Goal: Transaction & Acquisition: Purchase product/service

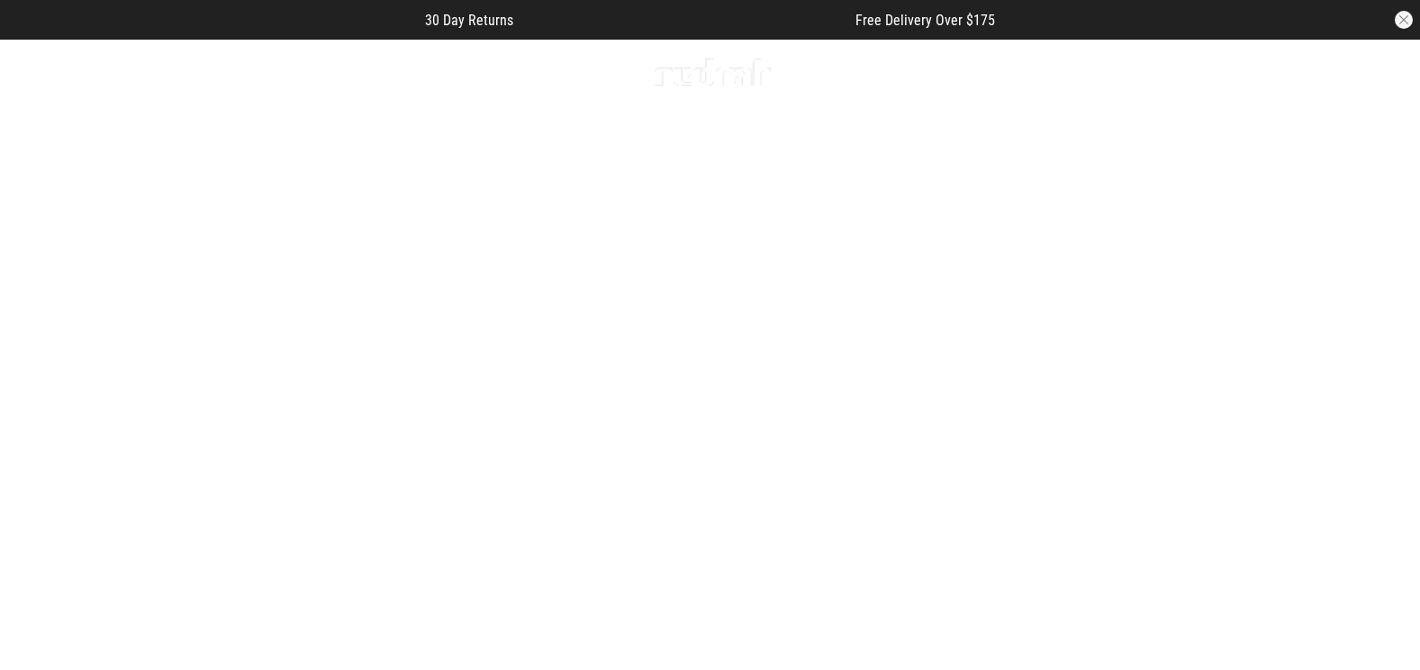
click at [1234, 66] on span "button" at bounding box center [1232, 72] width 18 height 22
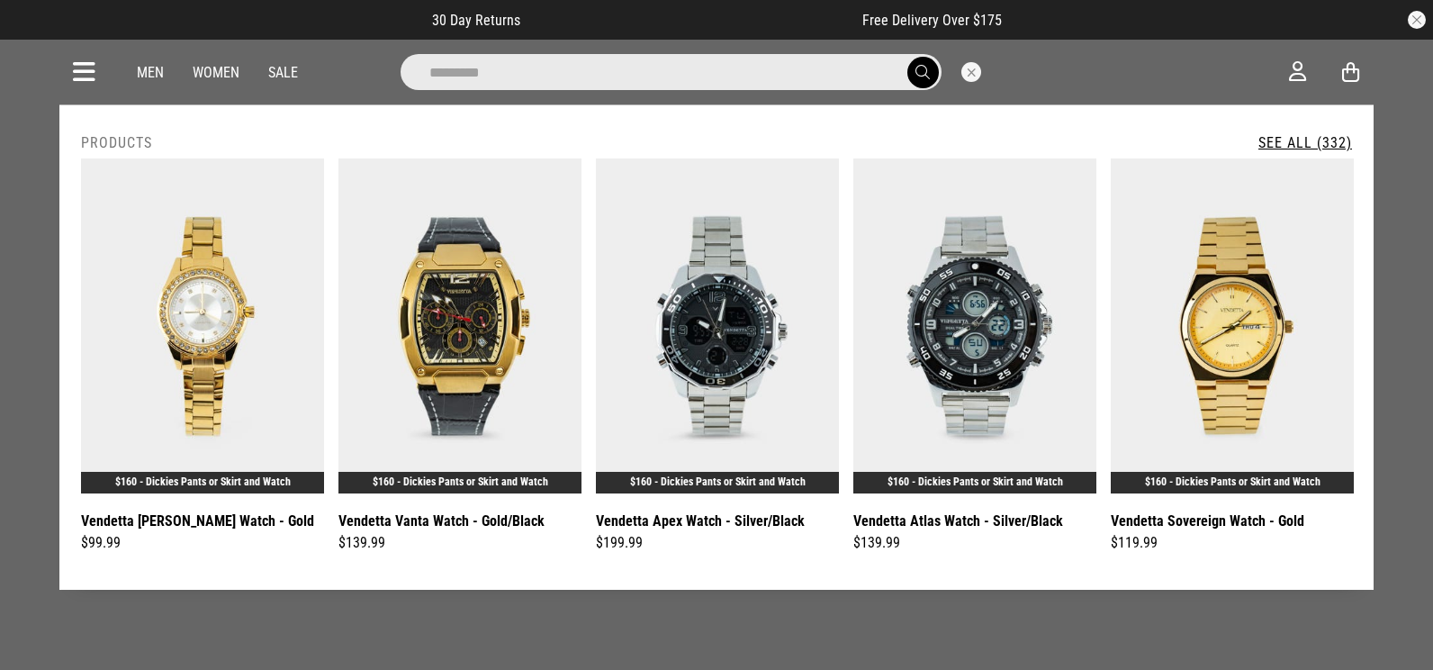
type input "**********"
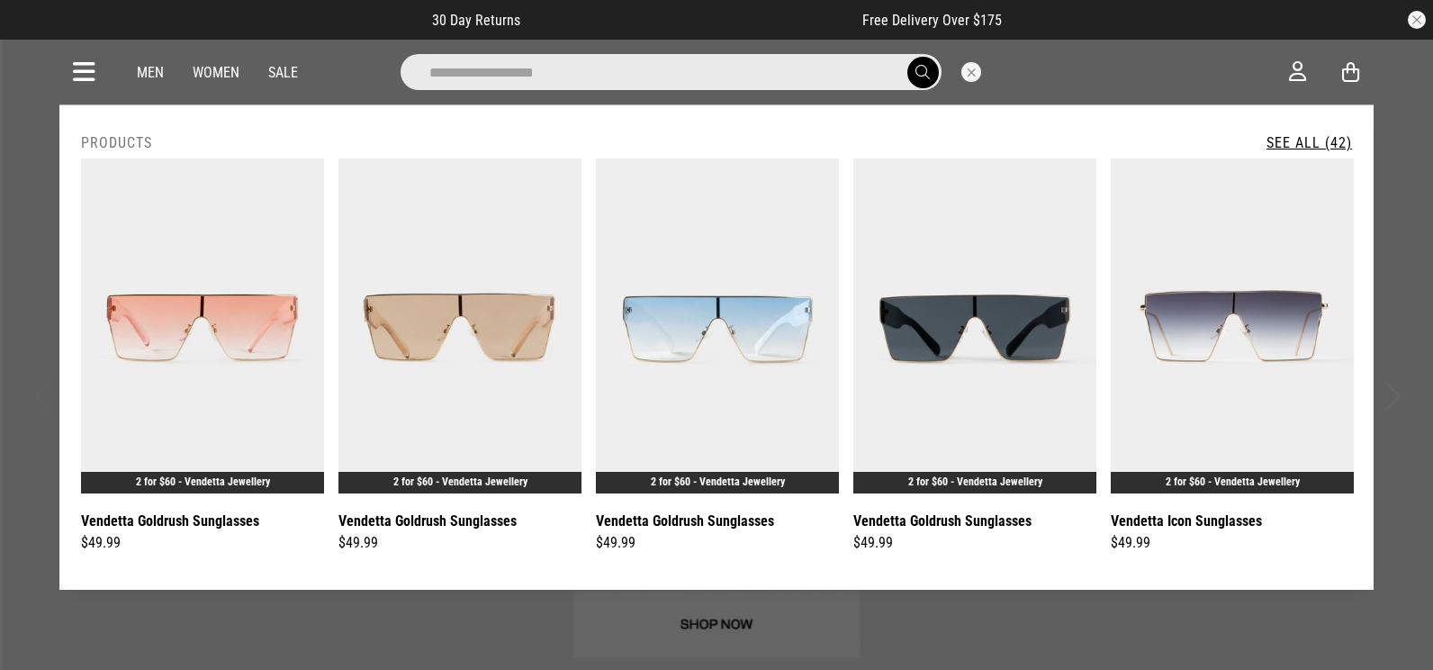
click at [1336, 138] on link "See All (42)" at bounding box center [1310, 142] width 86 height 17
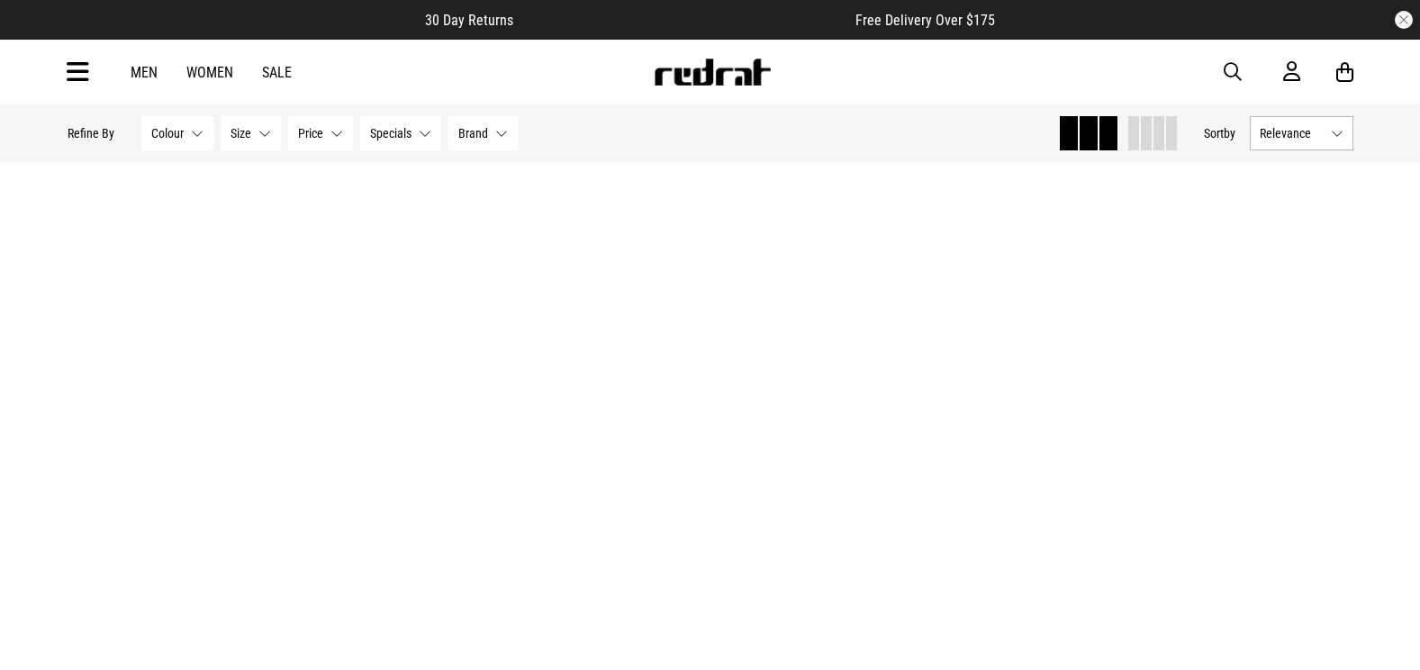
scroll to position [5235, 0]
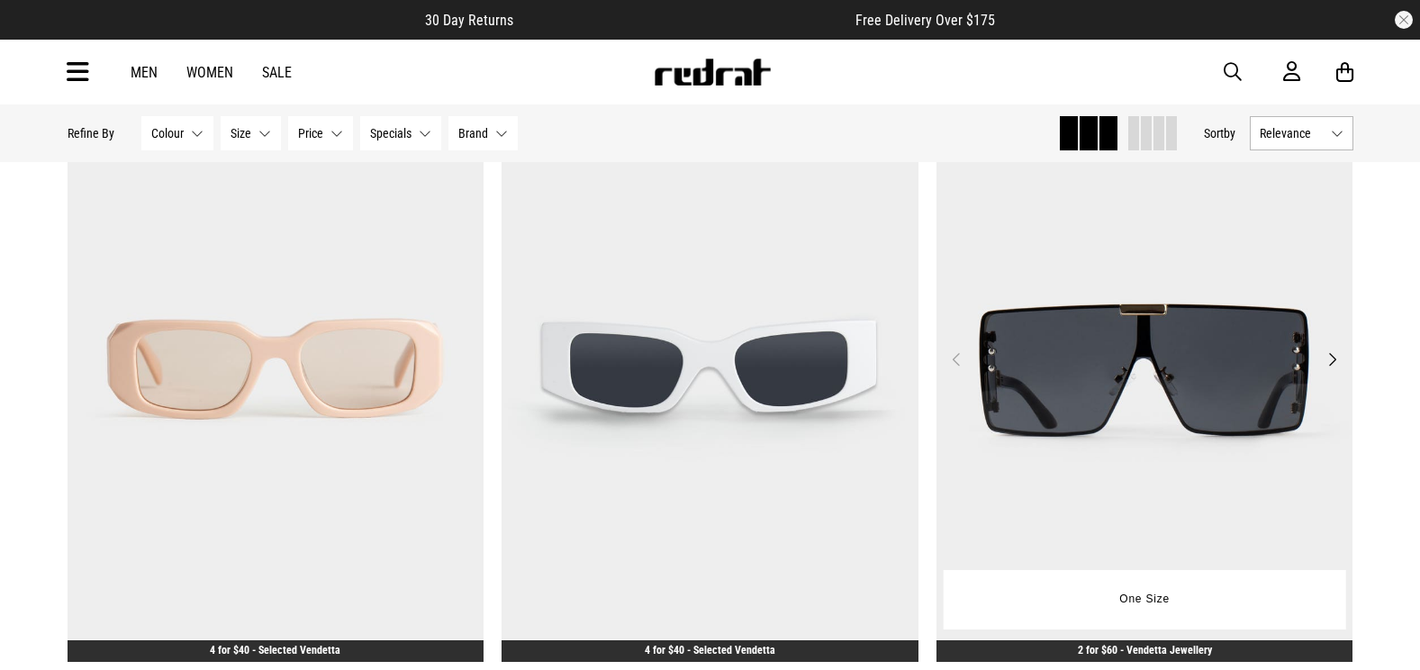
click at [1327, 365] on button "Next" at bounding box center [1332, 359] width 23 height 22
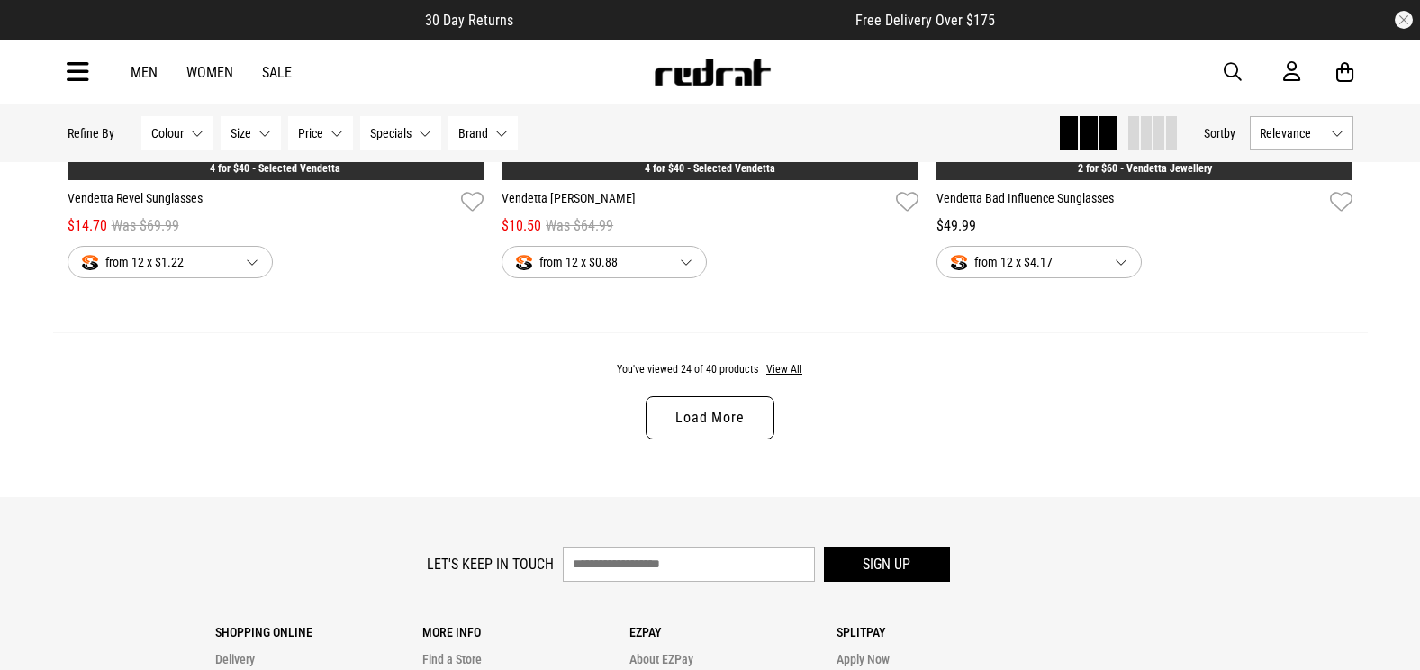
scroll to position [5736, 0]
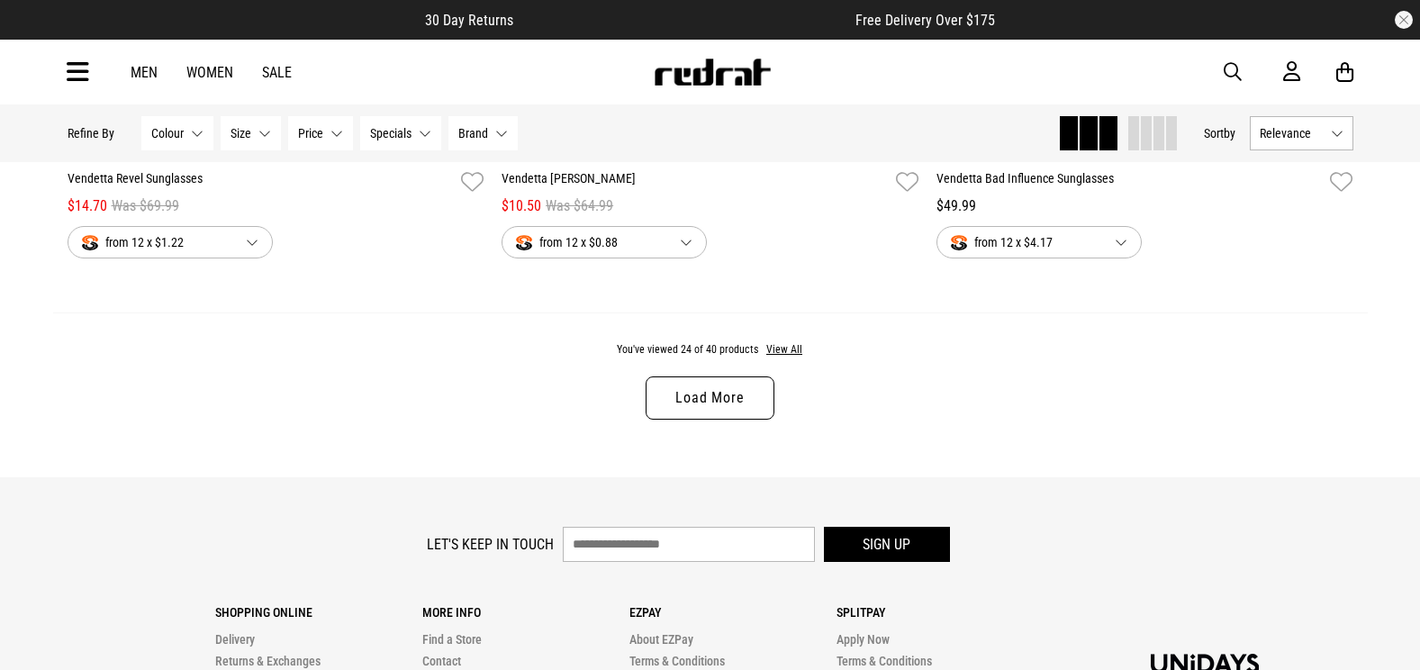
click at [749, 420] on link "Load More" at bounding box center [709, 397] width 128 height 43
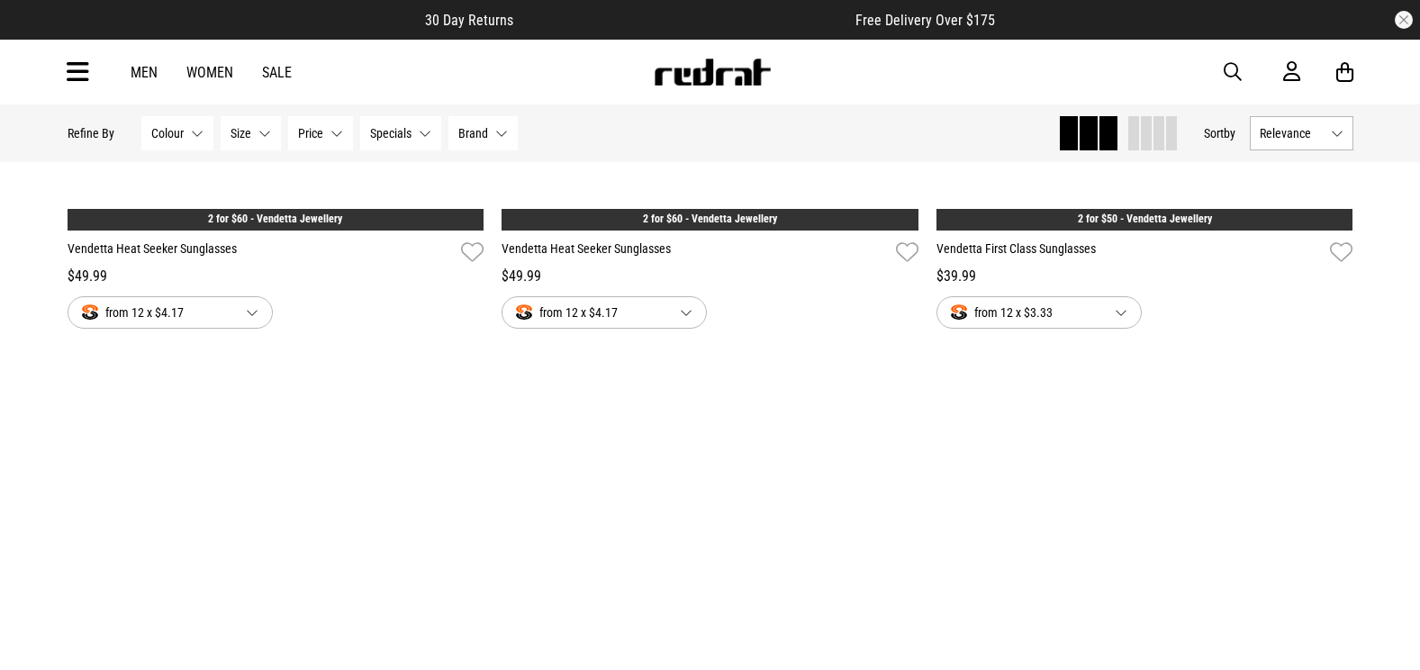
scroll to position [9542, 0]
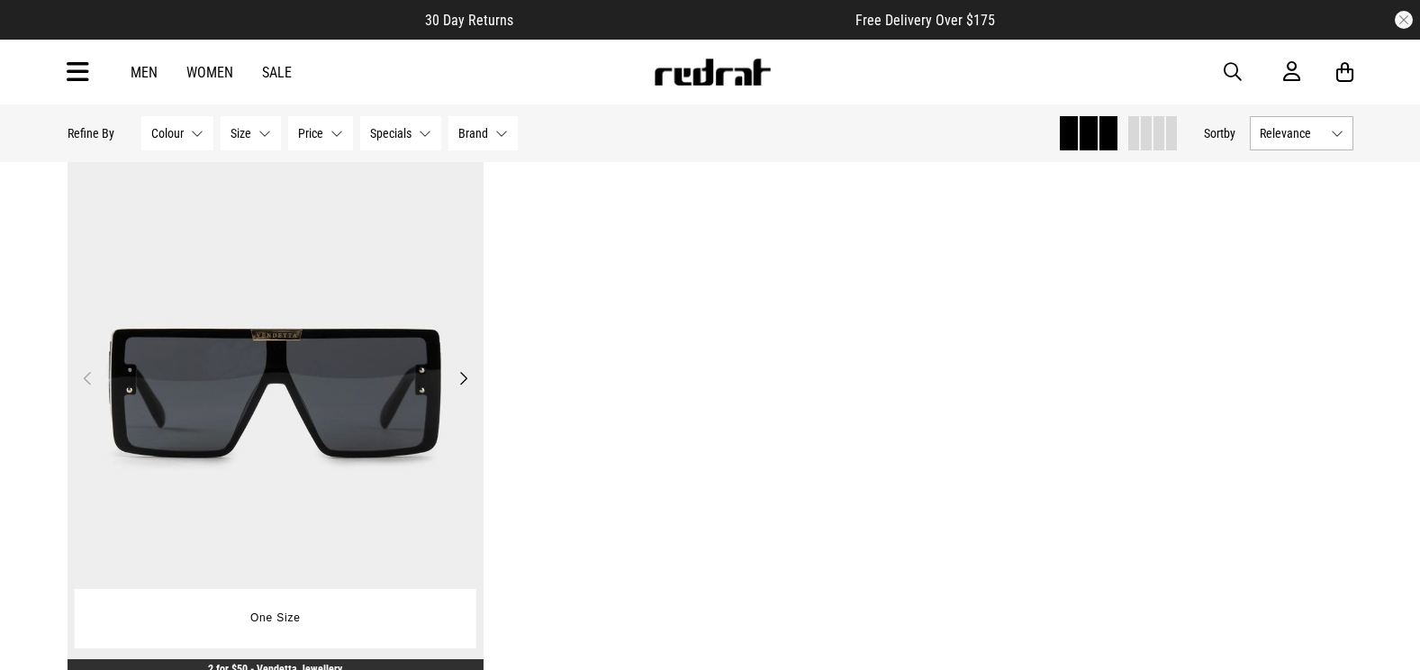
click at [177, 310] on img at bounding box center [276, 388] width 417 height 583
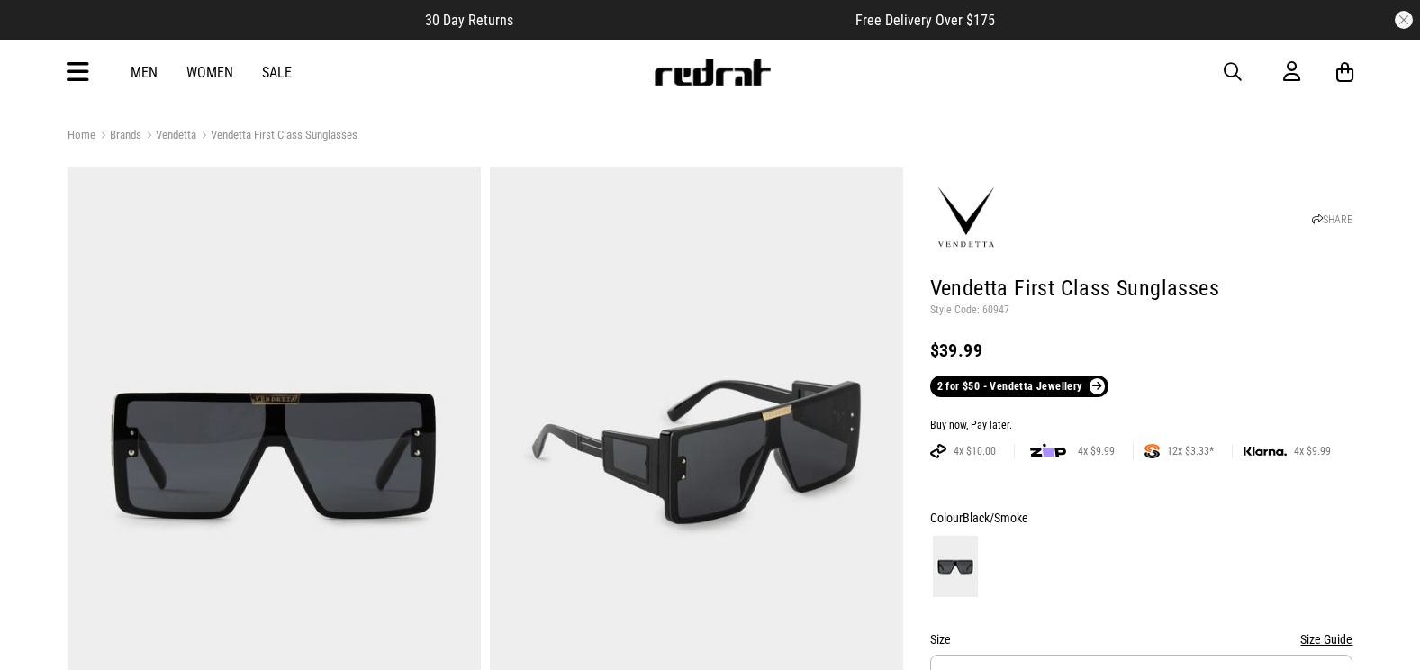
click at [995, 309] on p "Style Code: 60947" at bounding box center [1141, 310] width 423 height 14
click at [995, 307] on p "Style Code: 60947" at bounding box center [1141, 310] width 423 height 14
copy p "60947"
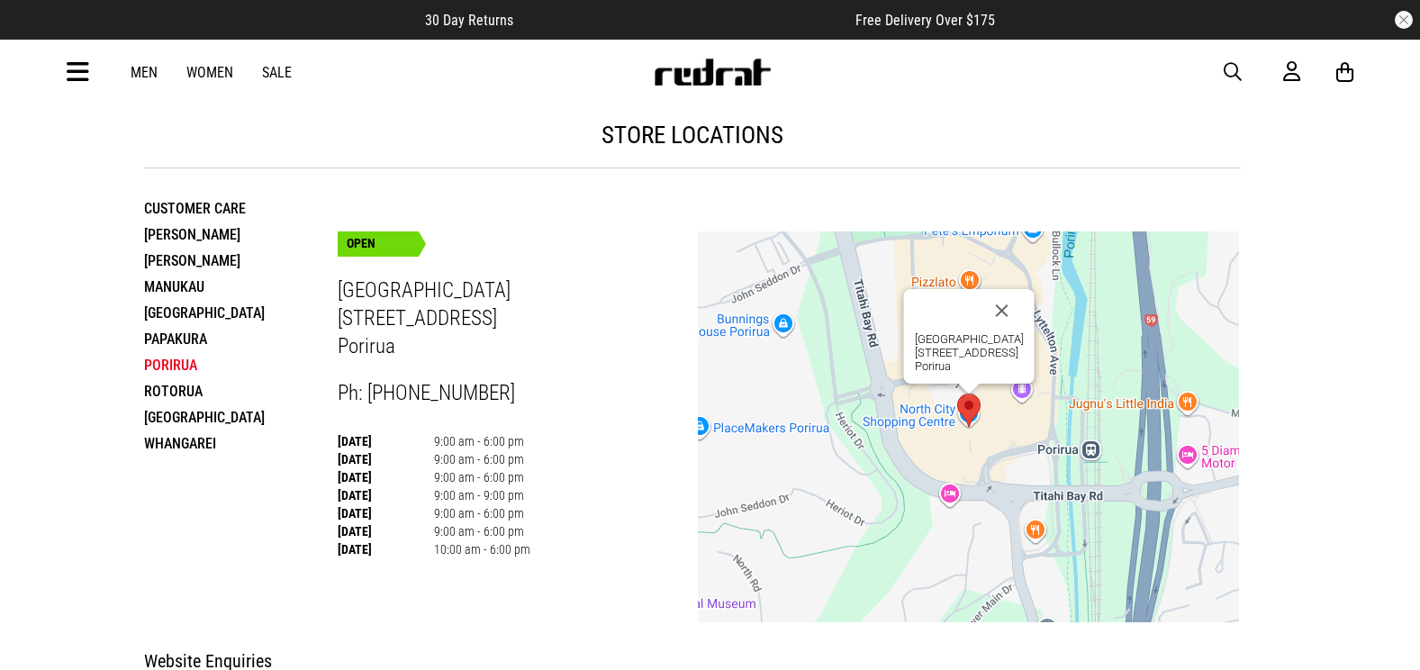
click at [1228, 71] on span "button" at bounding box center [1232, 72] width 18 height 22
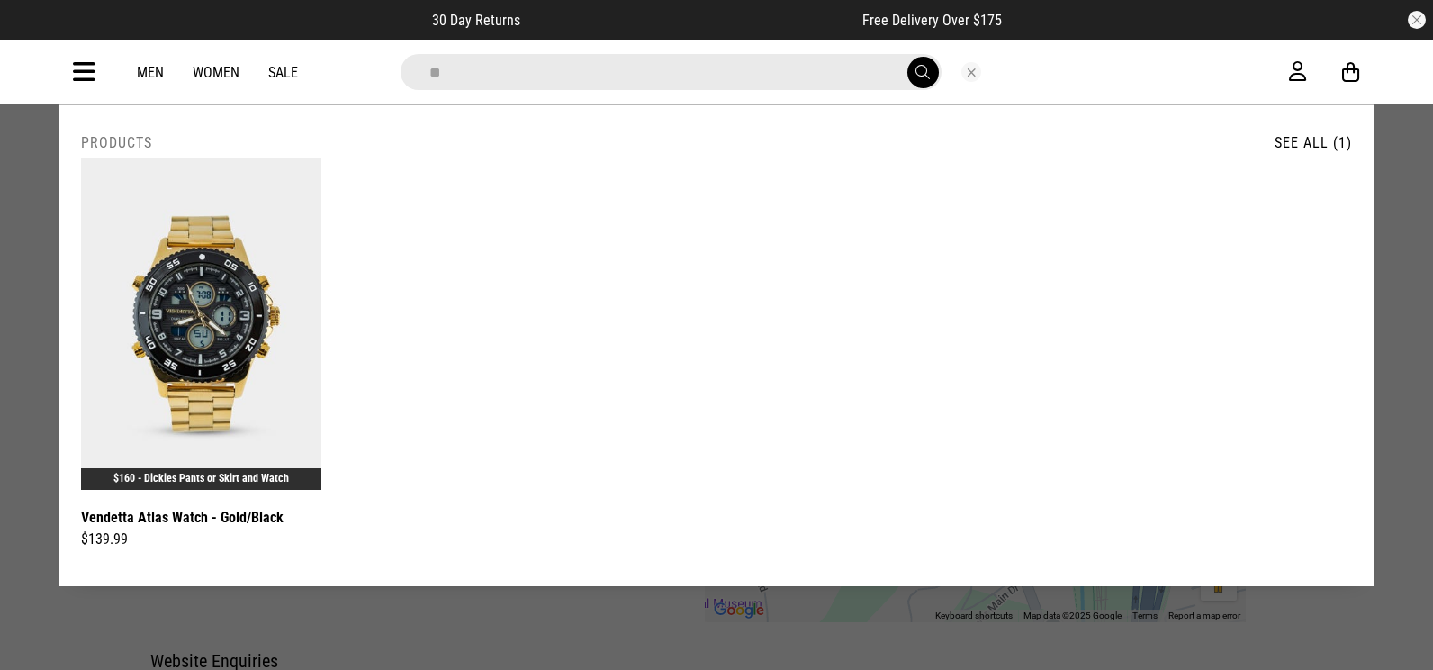
type input "*"
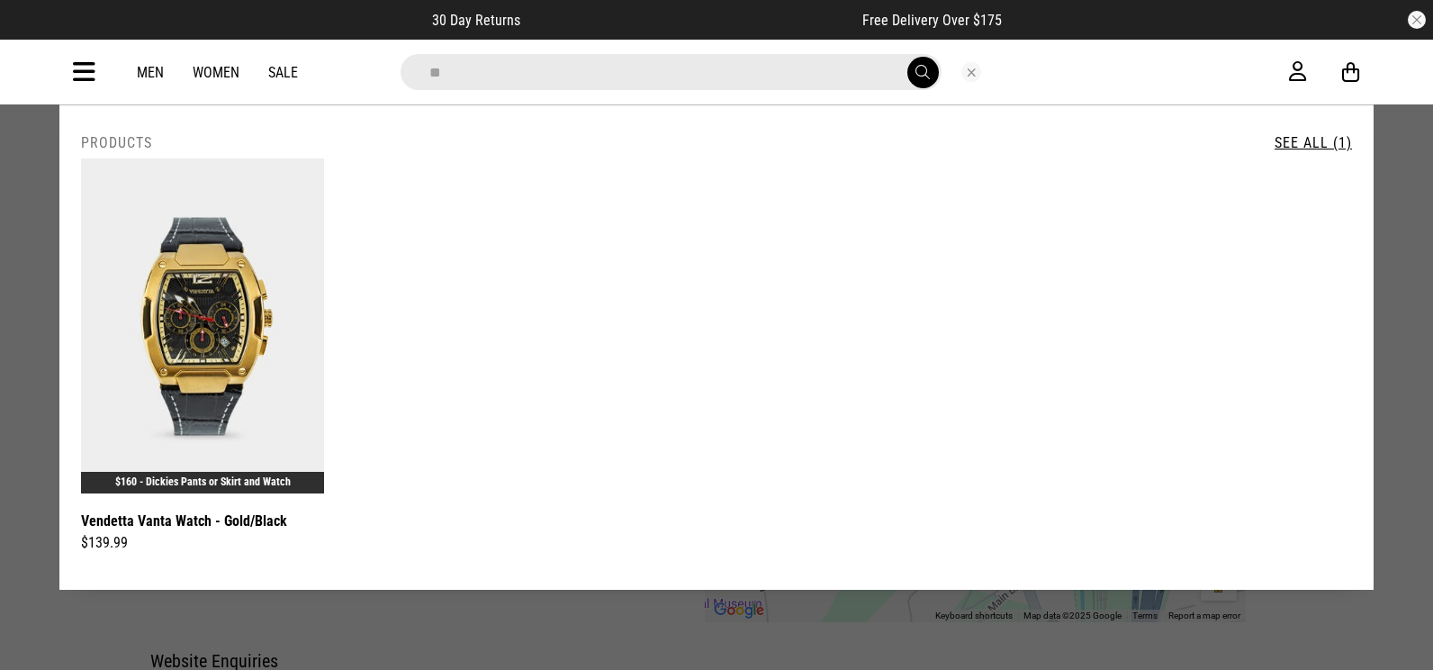
type input "*"
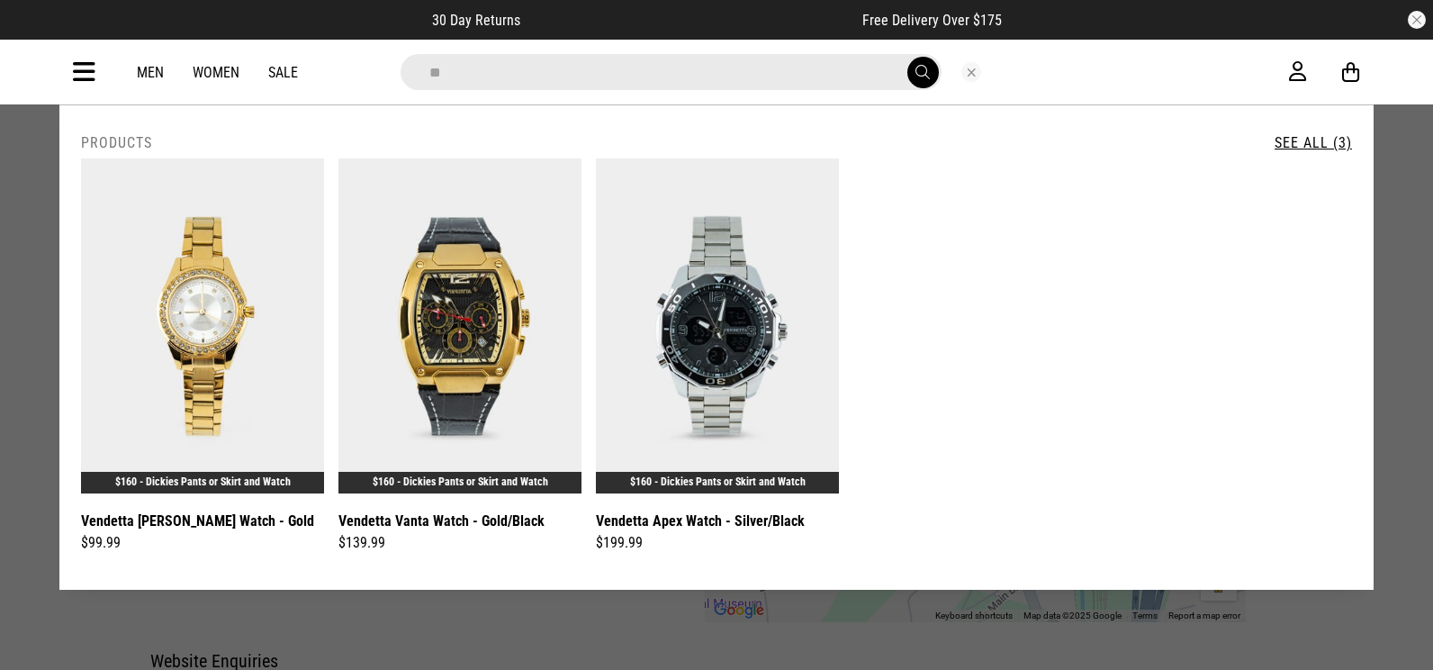
type input "*"
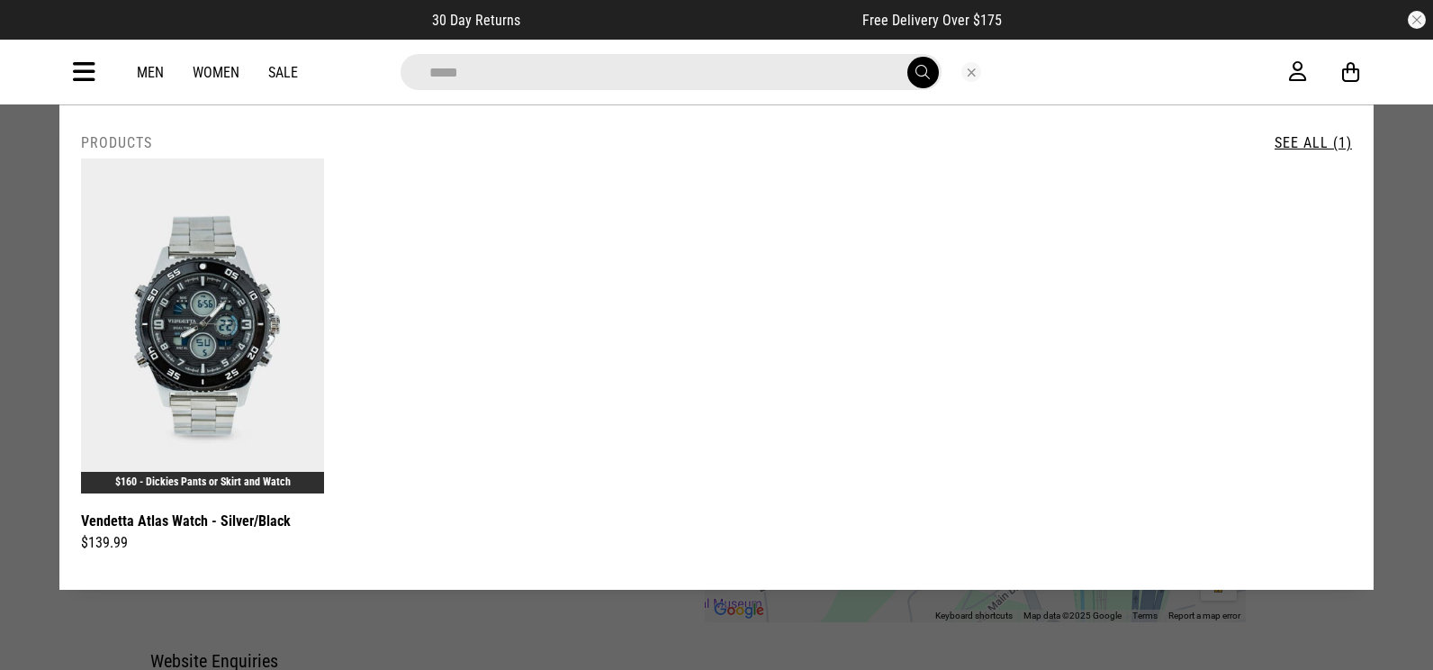
type input "*****"
